Goal: Book appointment/travel/reservation

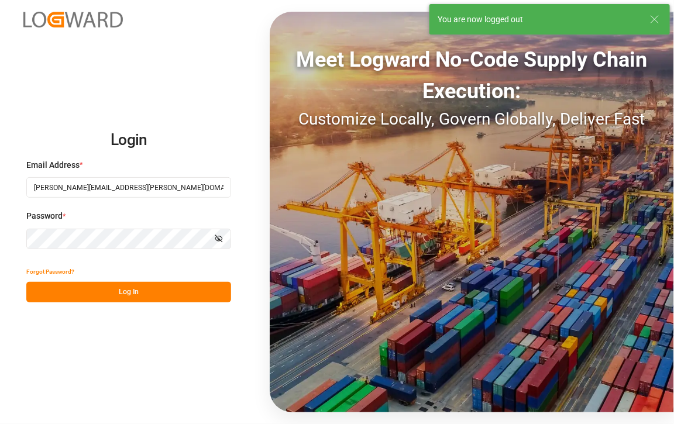
click at [120, 292] on button "Log In" at bounding box center [128, 292] width 205 height 20
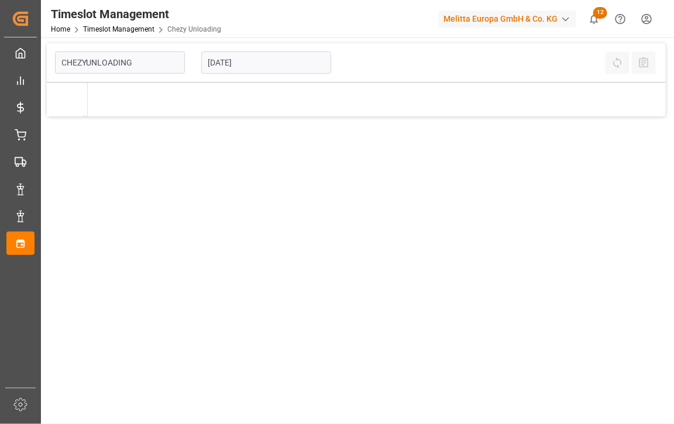
type input "Chezy Unloading"
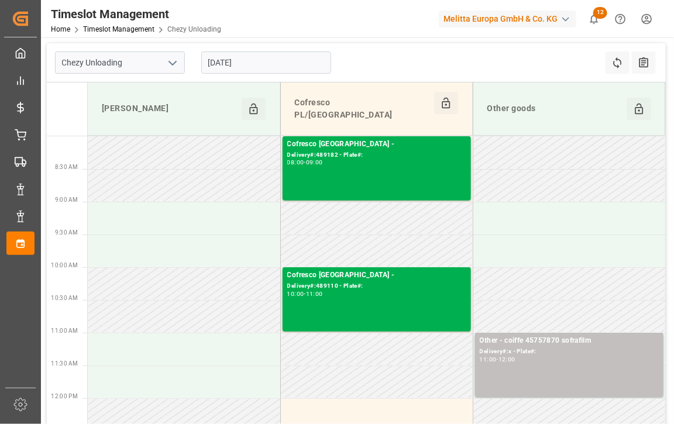
click at [269, 60] on input "[DATE]" at bounding box center [266, 62] width 130 height 22
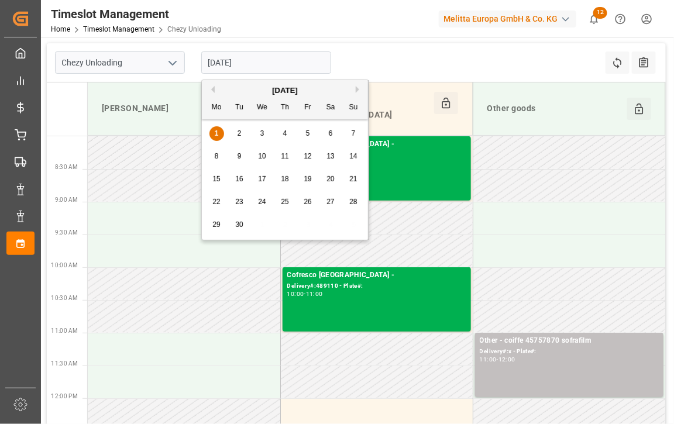
click at [258, 133] on div "3" at bounding box center [262, 134] width 15 height 14
type input "[DATE]"
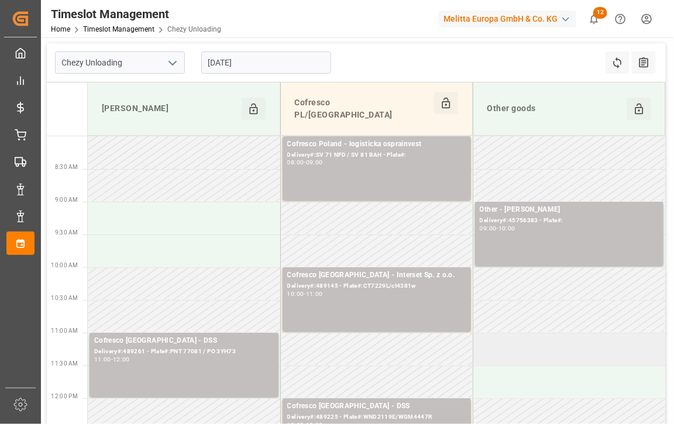
click at [514, 341] on td at bounding box center [569, 349] width 193 height 33
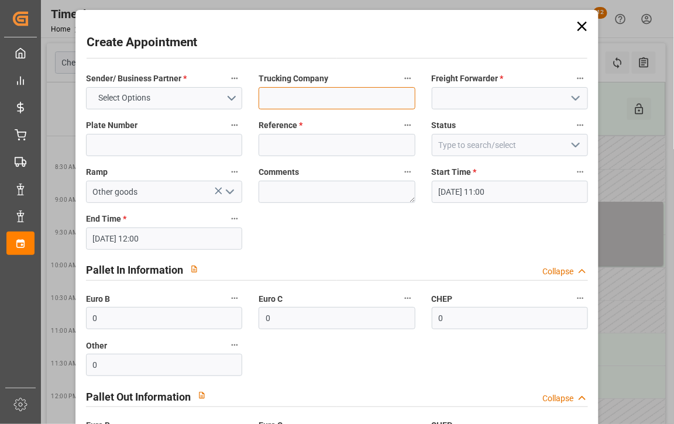
click at [356, 92] on input at bounding box center [337, 98] width 157 height 22
paste input "Order 489171, forwarder: ID Logistics, truck plates: CBR PL06// CBR EH75"
type input "Order 489171, forwarder: ID Logistics, truck plates: CBR PL06// CBR EH75"
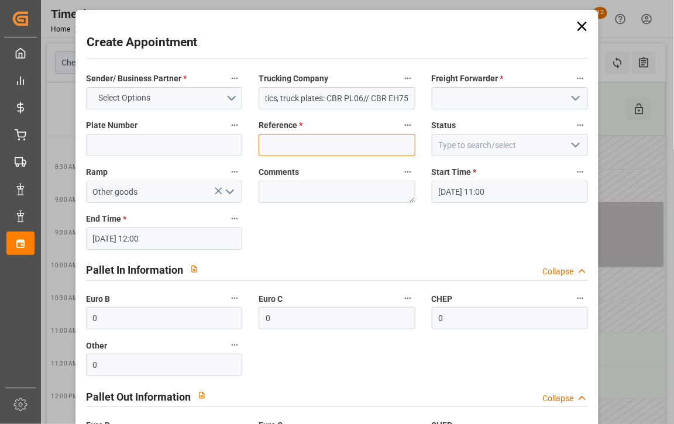
scroll to position [0, 0]
click at [353, 135] on input at bounding box center [337, 145] width 157 height 22
paste input "Order 489171, forwarder: ID Logistics, truck plates: CBR PL06// CBR EH75"
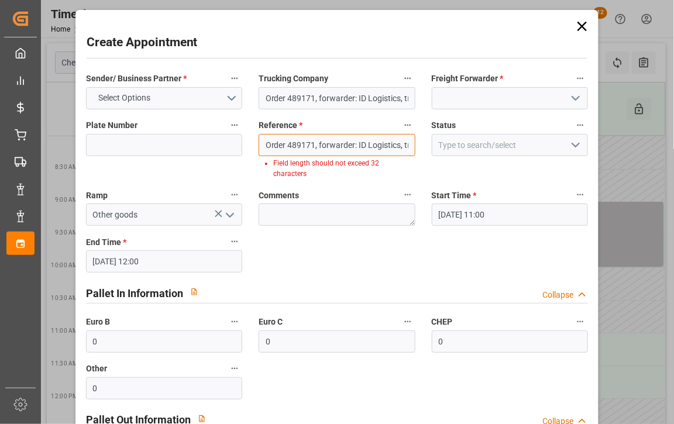
drag, startPoint x: 325, startPoint y: 142, endPoint x: 317, endPoint y: 146, distance: 9.2
click at [317, 146] on input "Order 489171, forwarder: ID Logistics, truck plates: CBR PL06// CBR EH75" at bounding box center [337, 145] width 157 height 22
click at [317, 146] on input "Order 489171, CBR PL06// CBR EH75" at bounding box center [337, 145] width 157 height 22
drag, startPoint x: 401, startPoint y: 146, endPoint x: 317, endPoint y: 145, distance: 84.3
click at [317, 145] on input "Order 489171, CBR PL06// CBR EH75" at bounding box center [337, 145] width 157 height 22
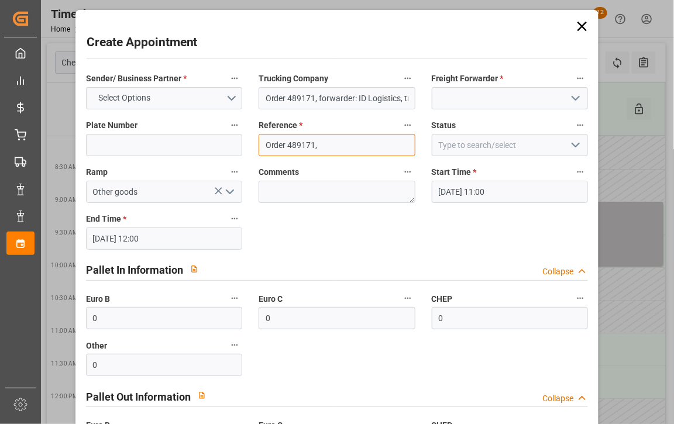
type input "Order 489171,"
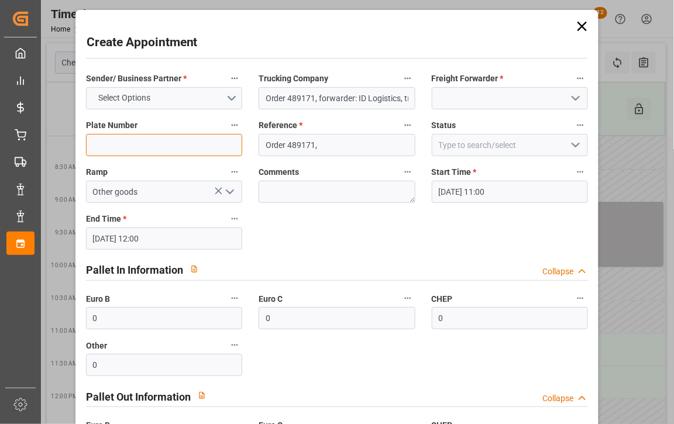
click at [195, 147] on input at bounding box center [164, 145] width 157 height 22
paste input "CBR PL06// CBR EH75"
type input "CBR PL06// CBR EH75"
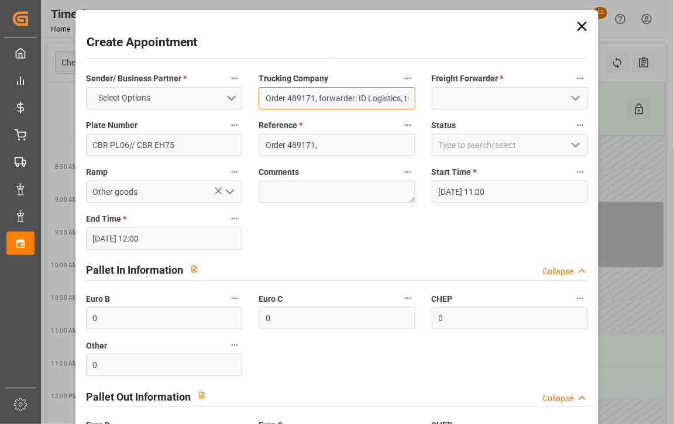
drag, startPoint x: 277, startPoint y: 97, endPoint x: 357, endPoint y: 104, distance: 79.9
click at [357, 104] on input "Order 489171, forwarder: ID Logistics, truck plates: CBR PL06// CBR EH75" at bounding box center [337, 98] width 157 height 22
drag, startPoint x: 312, startPoint y: 97, endPoint x: 626, endPoint y: 109, distance: 313.3
click at [626, 109] on div "Create Appointment Sender/ Business Partner * Select Options Trucking Company I…" at bounding box center [337, 212] width 674 height 424
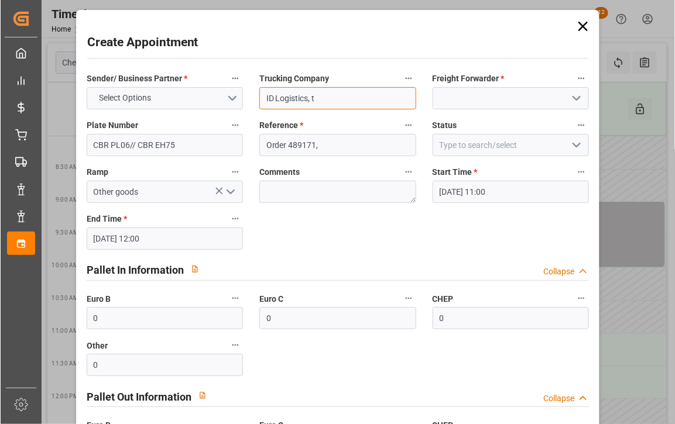
scroll to position [0, 0]
type input "ID Logistics,"
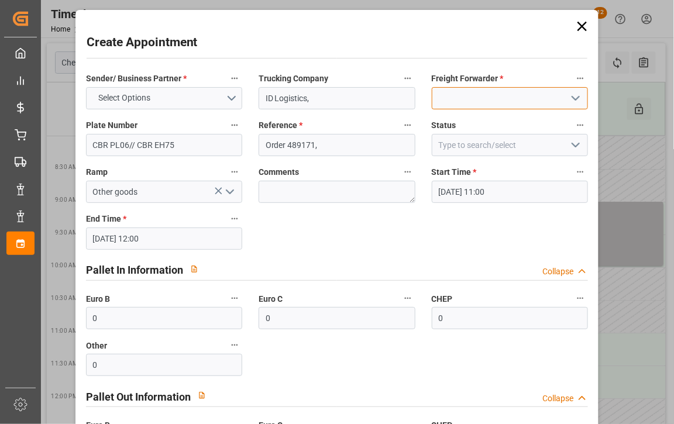
click at [523, 97] on input at bounding box center [510, 98] width 157 height 22
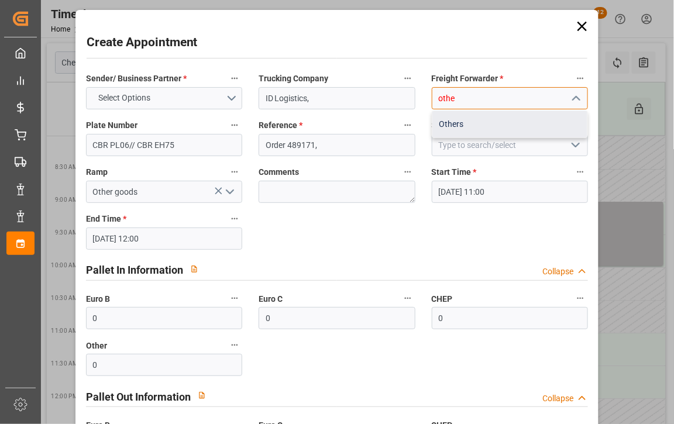
click at [497, 127] on div "Others" at bounding box center [510, 124] width 156 height 26
type input "Others"
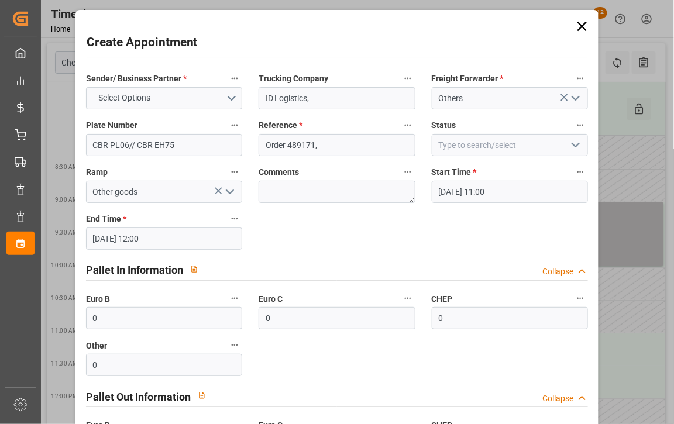
click at [497, 127] on label "Status" at bounding box center [510, 126] width 157 height 16
click at [573, 127] on button "Status" at bounding box center [580, 125] width 15 height 15
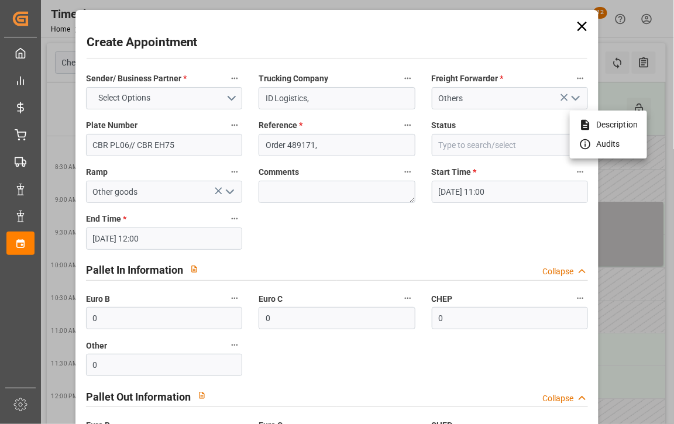
click at [142, 98] on div at bounding box center [337, 212] width 674 height 424
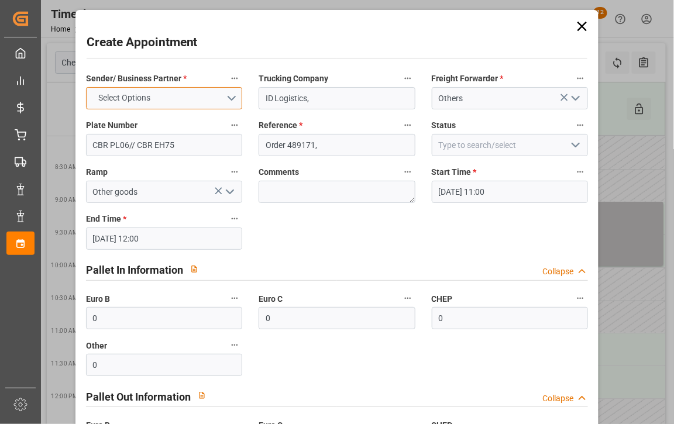
click at [226, 94] on button "Select Options" at bounding box center [164, 98] width 157 height 22
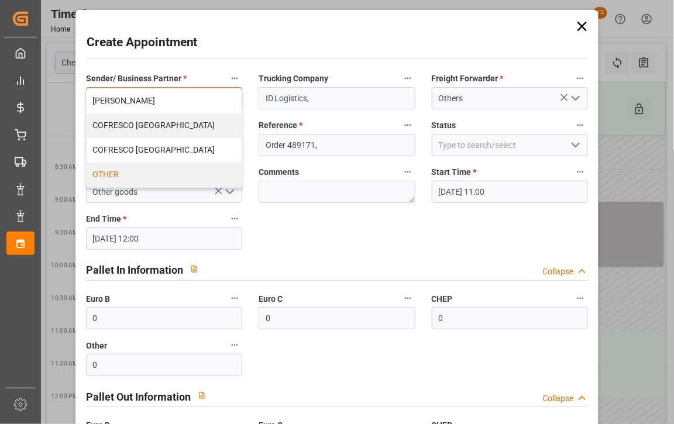
click at [167, 173] on div "OTHER" at bounding box center [165, 175] width 156 height 25
